Goal: Information Seeking & Learning: Learn about a topic

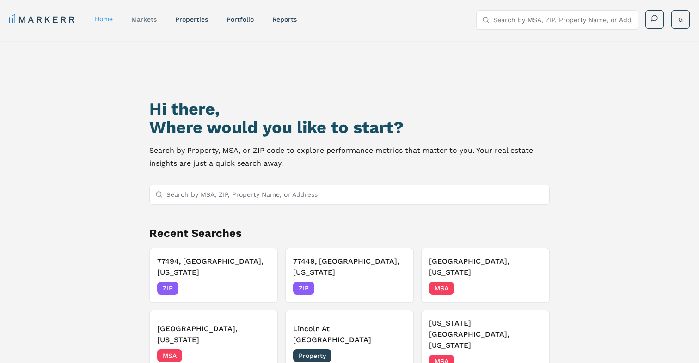
click at [148, 18] on link "markets" at bounding box center [143, 19] width 25 height 7
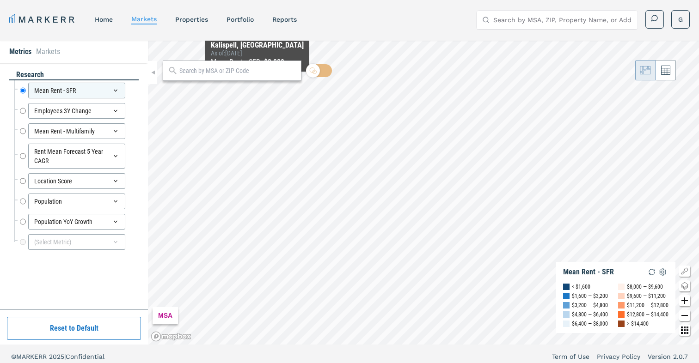
click at [255, 71] on input "text" at bounding box center [237, 71] width 117 height 10
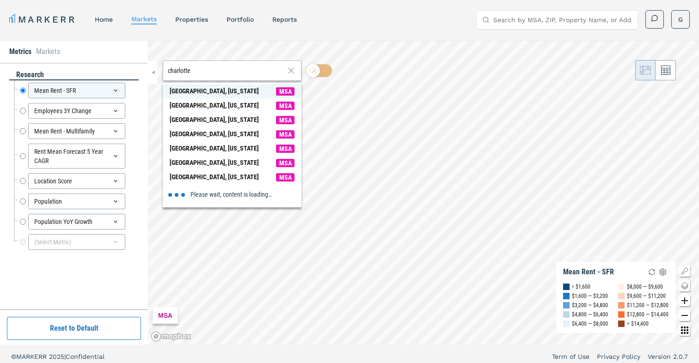
type input "charlotte"
click at [229, 87] on div "[GEOGRAPHIC_DATA], [US_STATE]" at bounding box center [214, 91] width 89 height 10
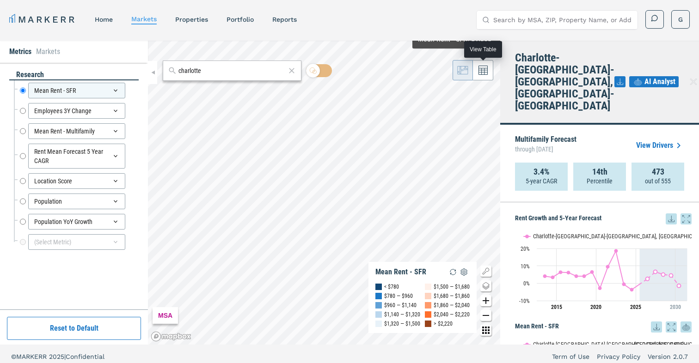
click at [486, 75] on button at bounding box center [483, 70] width 20 height 20
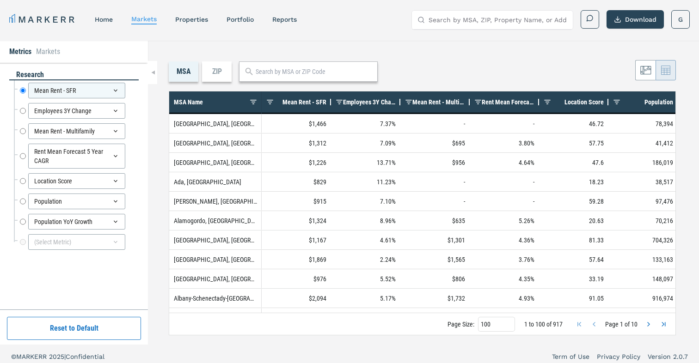
click at [211, 73] on div "ZIP" at bounding box center [217, 71] width 30 height 20
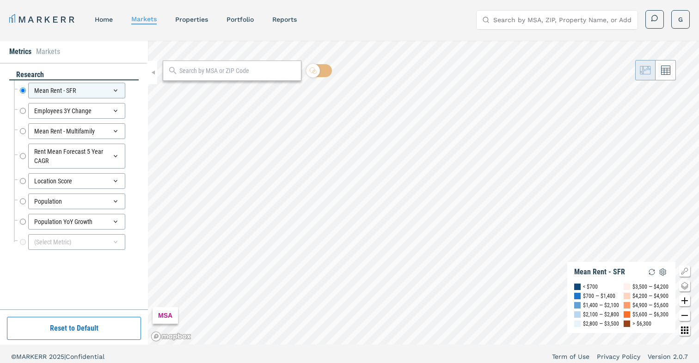
click at [254, 70] on input "text" at bounding box center [237, 71] width 117 height 10
click at [73, 245] on div "(Select Metric)" at bounding box center [76, 242] width 97 height 16
click at [68, 266] on input at bounding box center [78, 264] width 109 height 19
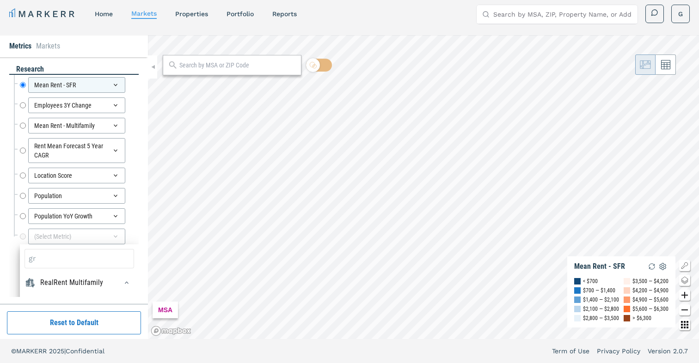
type input "g"
click at [10, 249] on div "Mean Rent - SFR Mean Rent - SFR Employees 3Y Change Employees 3Y Change Mean Re…" at bounding box center [73, 164] width 129 height 179
click at [72, 326] on button "Reset to Default" at bounding box center [74, 322] width 134 height 23
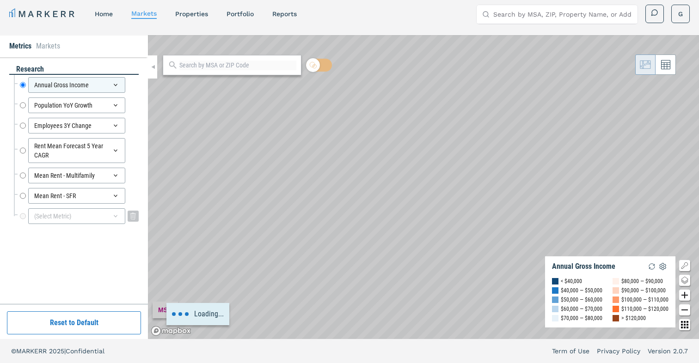
click at [77, 218] on div "(Select Metric)" at bounding box center [76, 216] width 97 height 16
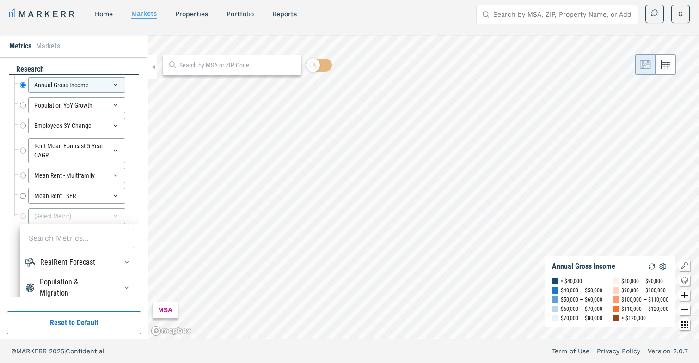
click at [64, 244] on input at bounding box center [78, 238] width 109 height 19
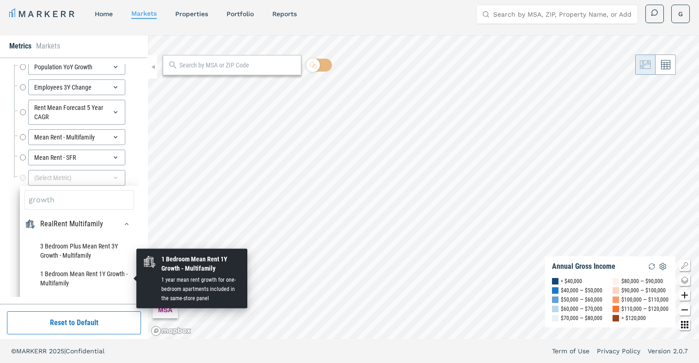
scroll to position [12, 0]
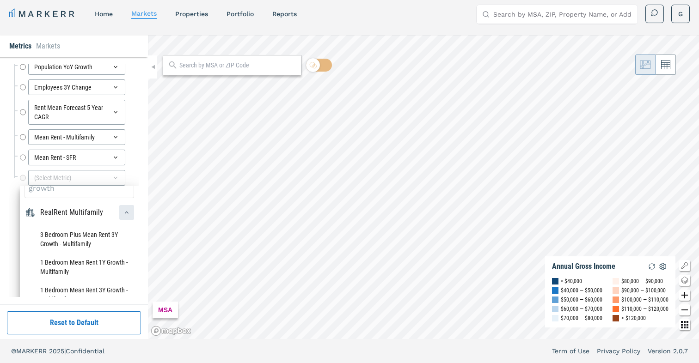
type input "growth"
click at [128, 217] on div "button" at bounding box center [126, 212] width 15 height 15
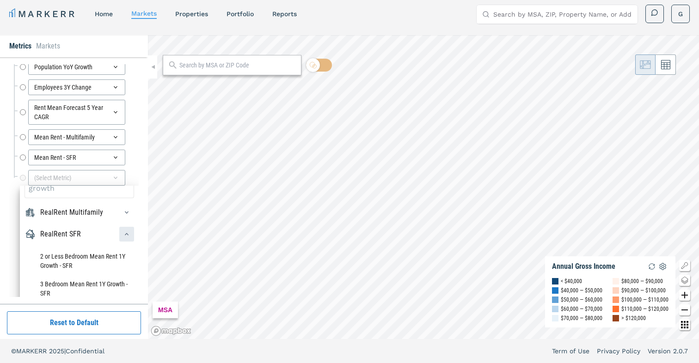
click at [131, 231] on div "button" at bounding box center [126, 234] width 15 height 15
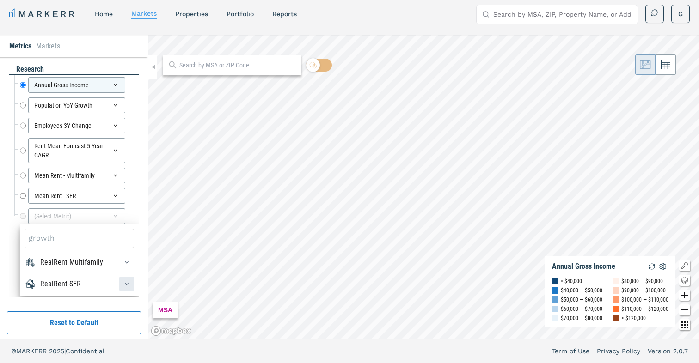
scroll to position [0, 0]
click at [102, 240] on input "growth" at bounding box center [78, 238] width 109 height 19
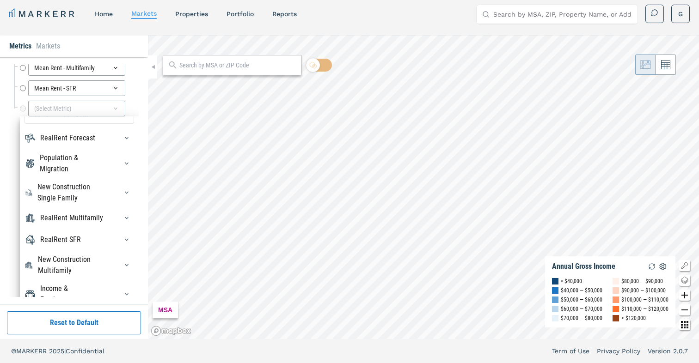
scroll to position [135, 0]
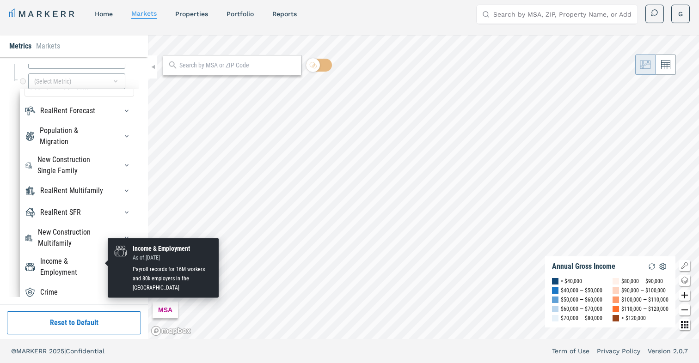
click at [102, 259] on div "Income & Employment" at bounding box center [73, 267] width 66 height 22
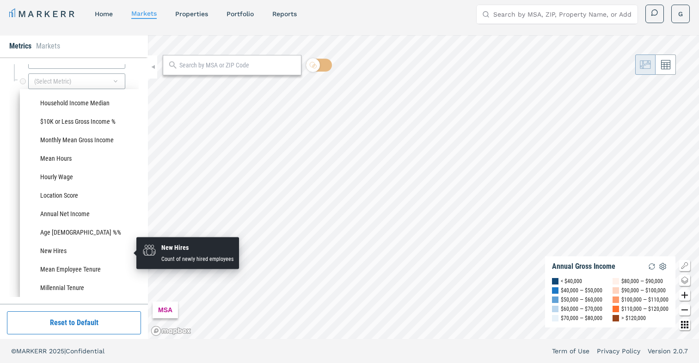
scroll to position [771, 0]
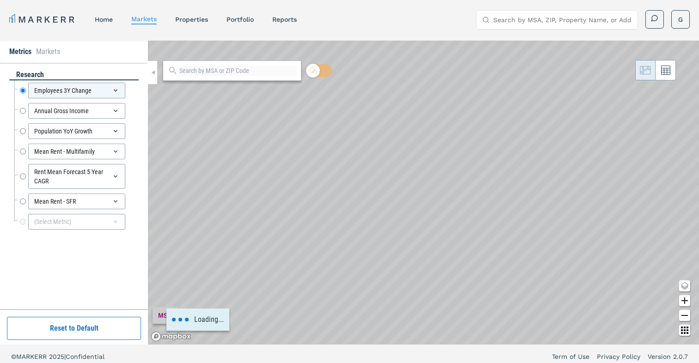
scroll to position [6, 0]
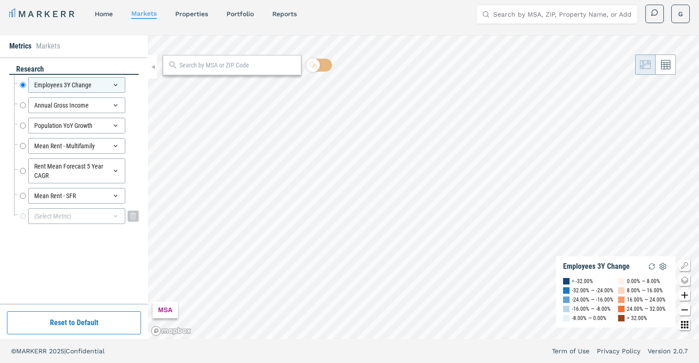
click at [54, 220] on div "(Select Metric)" at bounding box center [76, 216] width 97 height 16
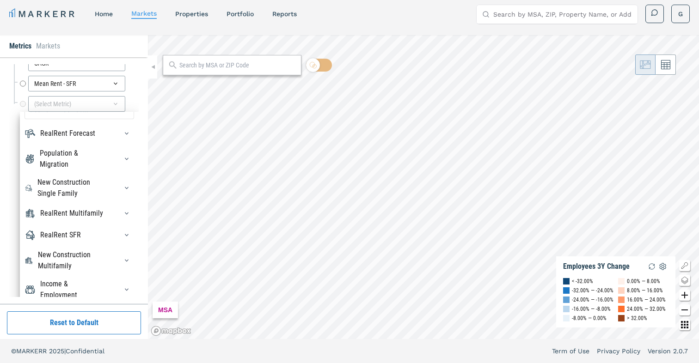
scroll to position [135, 0]
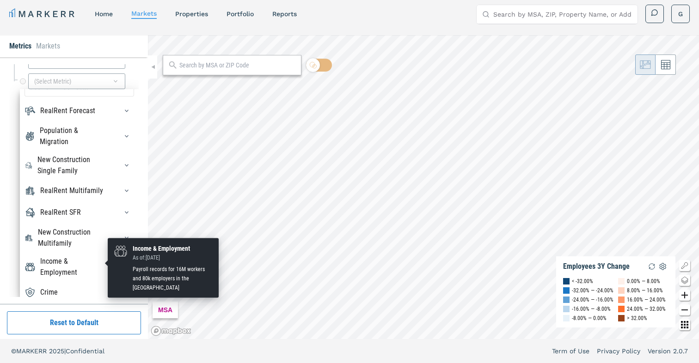
click at [77, 258] on div "Income & Employment" at bounding box center [73, 267] width 66 height 22
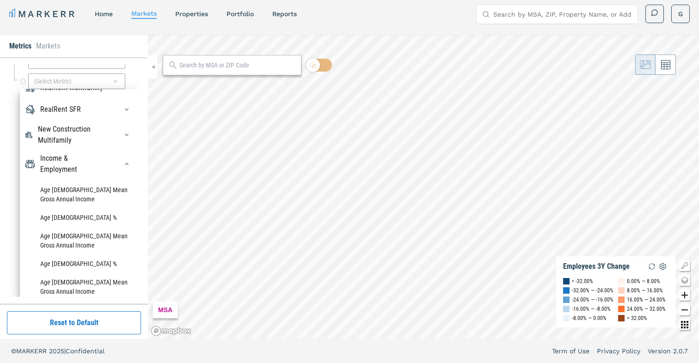
scroll to position [0, 0]
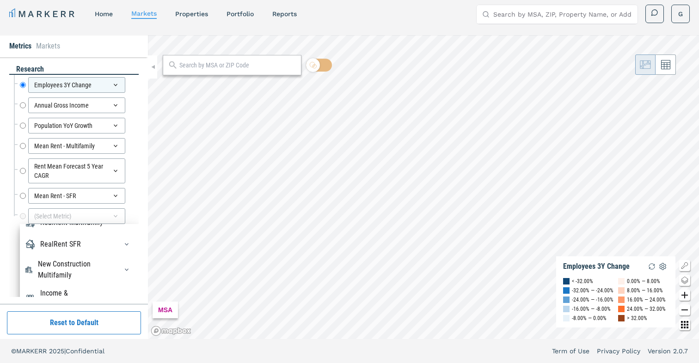
click at [139, 80] on div "research Employees 3Y Change Employees 3Y Change Annual Gross Income Annual Gro…" at bounding box center [74, 180] width 148 height 247
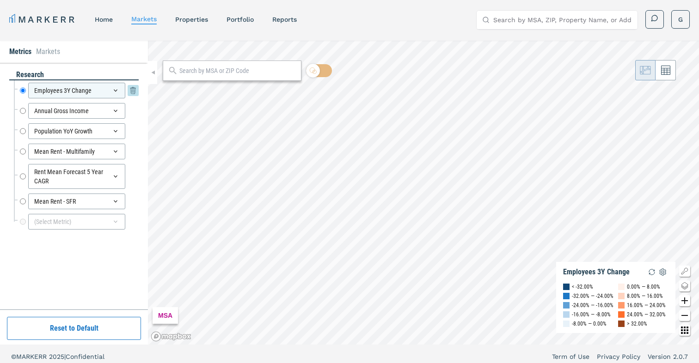
click at [112, 95] on div "Employees 3Y Change" at bounding box center [76, 91] width 97 height 16
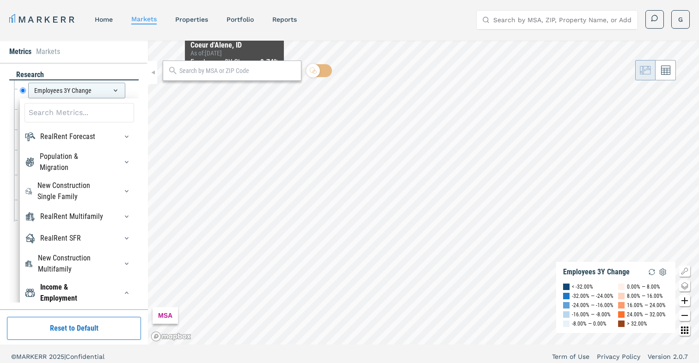
click at [230, 75] on input "text" at bounding box center [237, 71] width 117 height 10
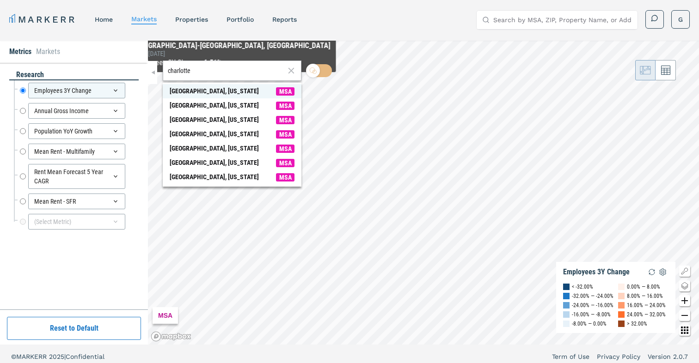
type input "charlotte"
click at [236, 87] on span "[GEOGRAPHIC_DATA], [US_STATE] MSA" at bounding box center [232, 91] width 139 height 14
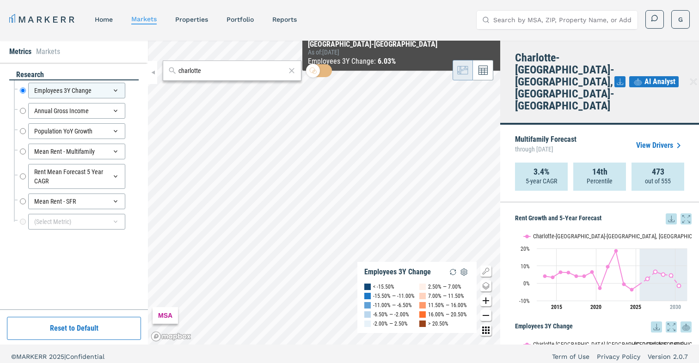
click at [479, 76] on button at bounding box center [483, 70] width 20 height 20
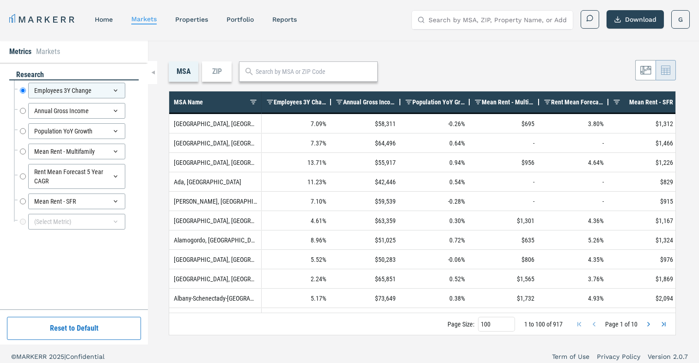
click at [223, 69] on div "ZIP" at bounding box center [217, 71] width 30 height 20
